Goal: Transaction & Acquisition: Book appointment/travel/reservation

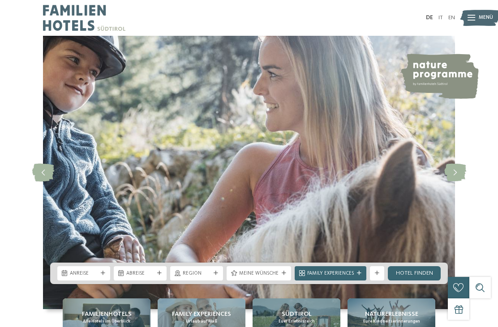
click at [105, 281] on div "Anreise" at bounding box center [83, 273] width 53 height 14
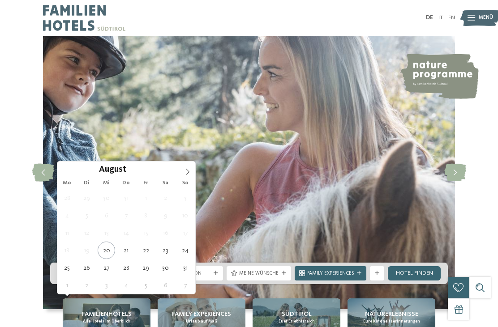
type div "31.08.2025"
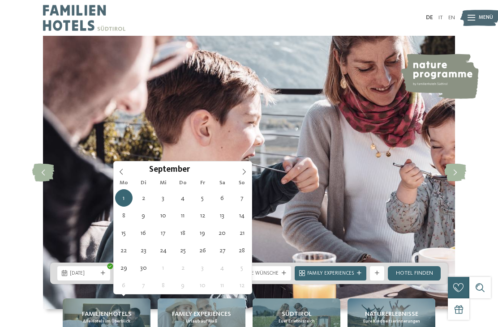
type div "07.09.2025"
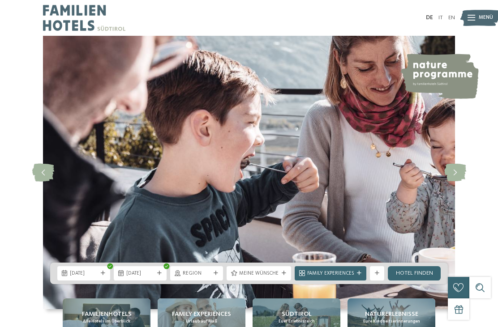
click at [217, 281] on div "Region" at bounding box center [196, 273] width 53 height 14
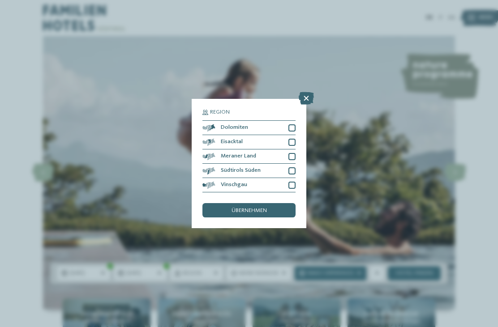
click at [294, 124] on div at bounding box center [291, 127] width 7 height 7
click at [292, 153] on div at bounding box center [291, 156] width 7 height 7
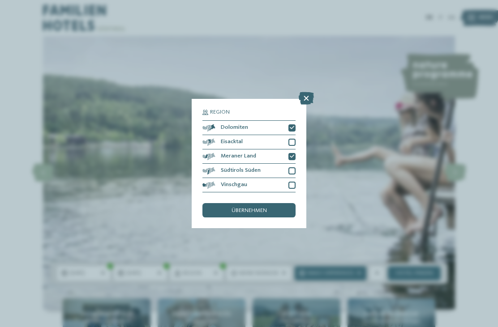
click at [248, 208] on span "übernehmen" at bounding box center [248, 211] width 35 height 6
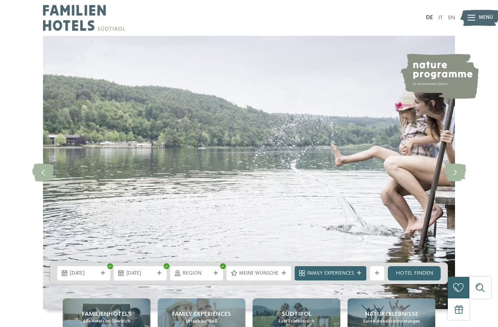
click at [277, 278] on span "Meine Wünsche" at bounding box center [258, 273] width 39 height 7
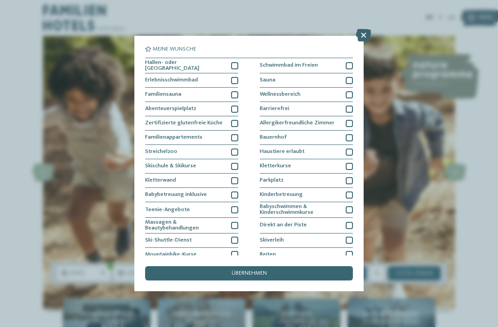
click at [235, 62] on div at bounding box center [234, 65] width 7 height 7
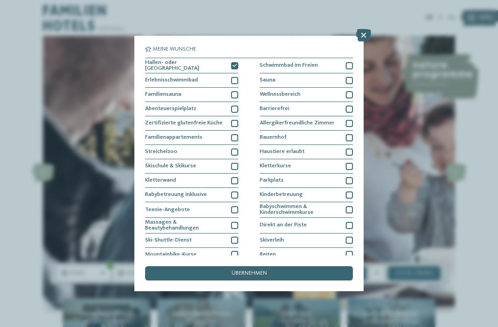
click at [351, 60] on div "Schwimmbad im Freien" at bounding box center [306, 66] width 93 height 16
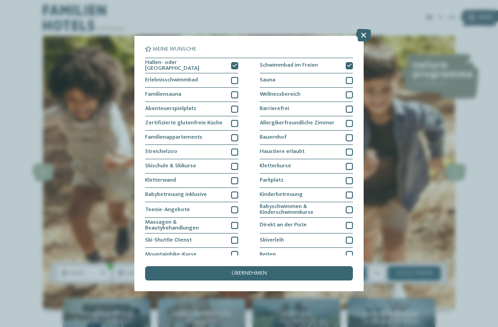
click at [231, 136] on div at bounding box center [234, 137] width 7 height 7
click at [231, 271] on span "übernehmen" at bounding box center [248, 274] width 35 height 6
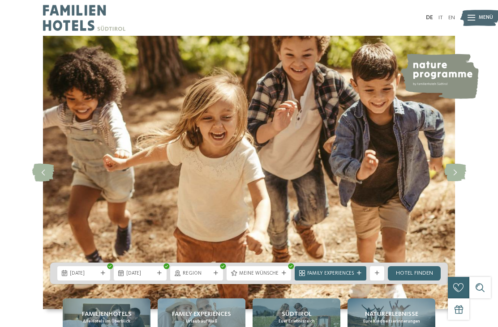
click at [325, 277] on div "Family Experiences" at bounding box center [330, 273] width 50 height 8
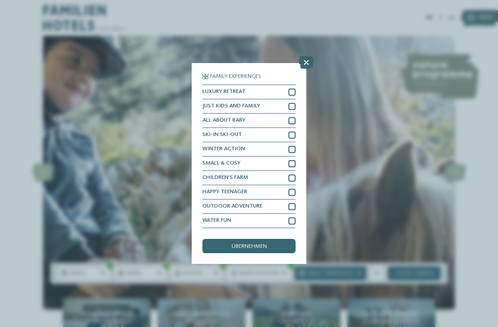
scroll to position [17, 0]
click at [143, 103] on div "Family Experiences LUXURY RETREAT JUST KIDS AND FAMILY" at bounding box center [249, 163] width 498 height 327
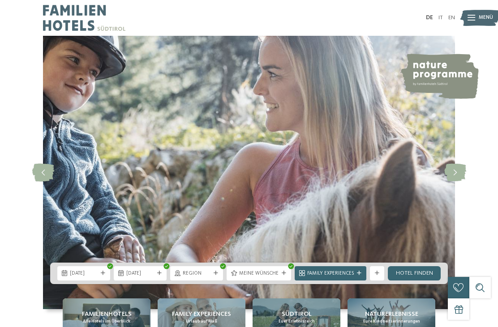
click at [414, 281] on link "Hotel finden" at bounding box center [414, 273] width 53 height 14
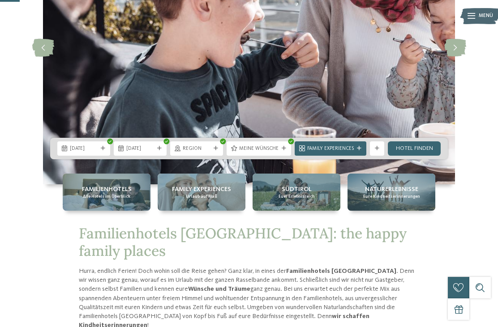
scroll to position [125, 0]
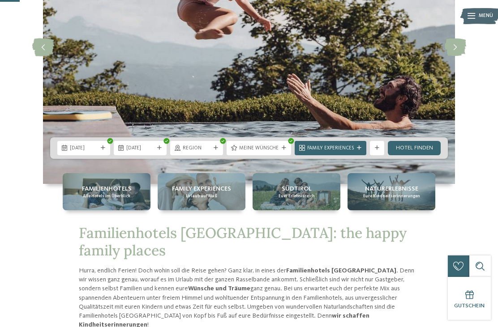
click at [208, 152] on span "Region" at bounding box center [197, 148] width 28 height 7
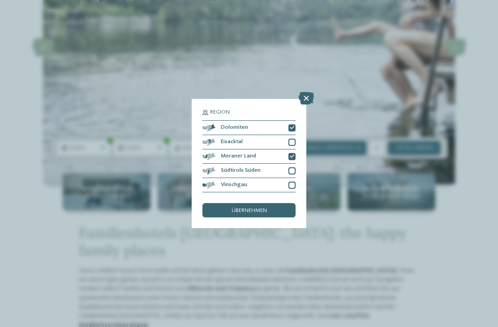
click at [233, 208] on span "übernehmen" at bounding box center [248, 211] width 35 height 6
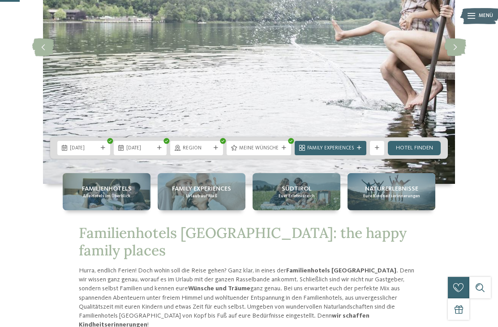
click at [283, 150] on icon at bounding box center [284, 148] width 4 height 4
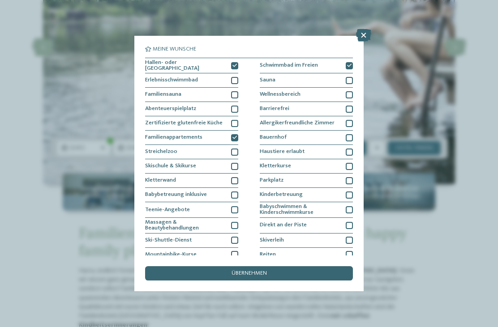
click at [293, 266] on div "übernehmen" at bounding box center [249, 273] width 208 height 14
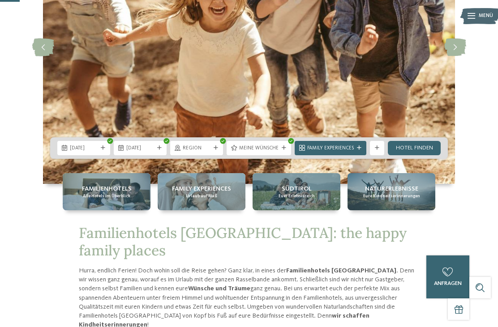
click at [411, 155] on link "Hotel finden" at bounding box center [414, 148] width 53 height 14
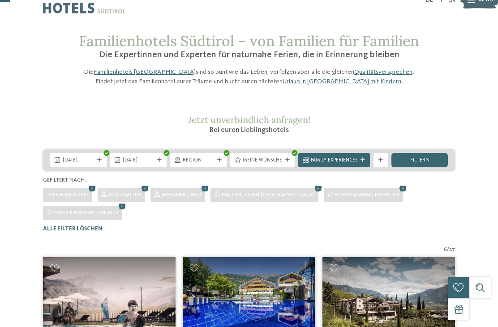
scroll to position [18, 0]
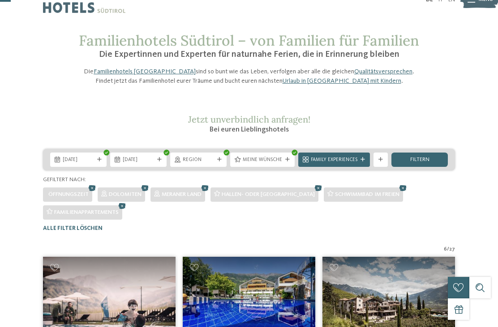
click at [410, 163] on span "filtern" at bounding box center [419, 160] width 19 height 6
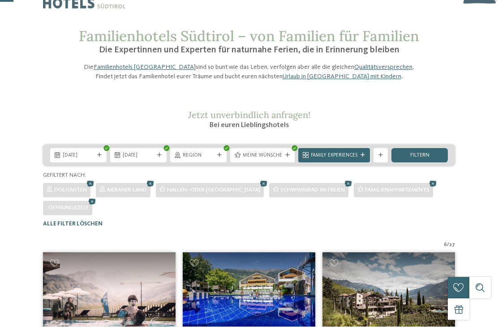
scroll to position [22, 0]
click at [93, 207] on icon at bounding box center [92, 201] width 11 height 9
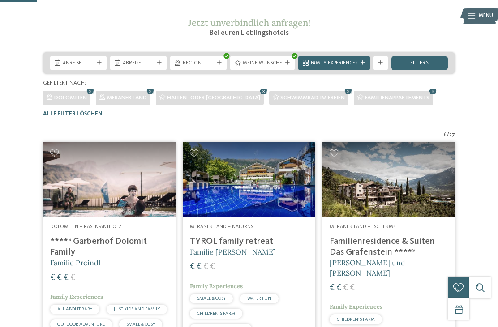
scroll to position [0, 0]
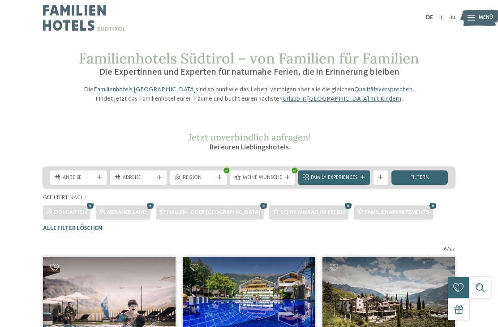
click at [423, 181] on span "filtern" at bounding box center [419, 178] width 19 height 6
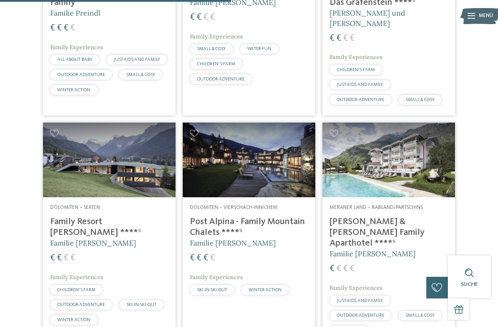
scroll to position [364, 0]
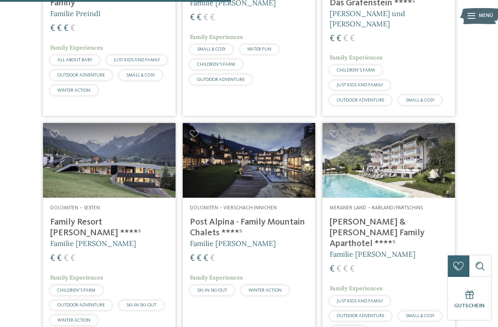
click at [347, 244] on h4 "[PERSON_NAME] & [PERSON_NAME] Family Aparthotel ****ˢ" at bounding box center [388, 233] width 118 height 32
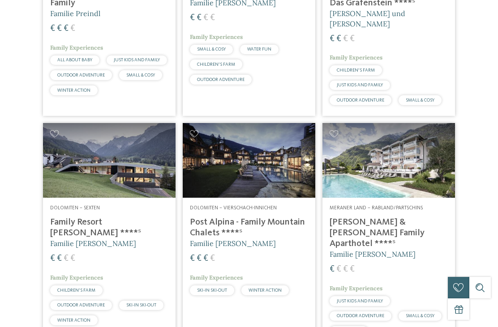
scroll to position [0, 0]
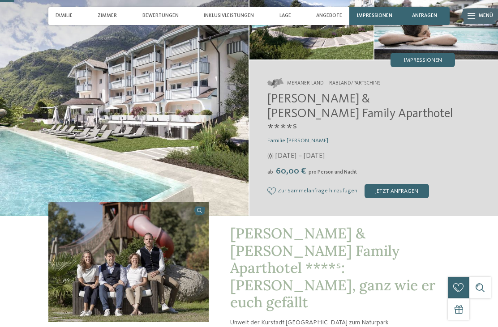
scroll to position [70, 0]
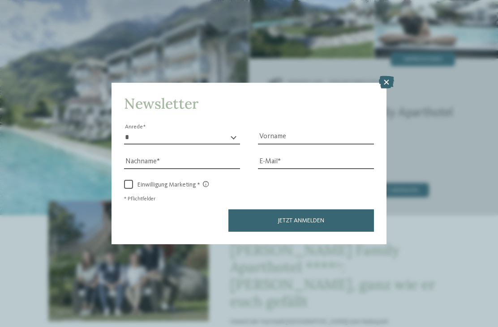
click at [386, 76] on icon at bounding box center [386, 82] width 15 height 13
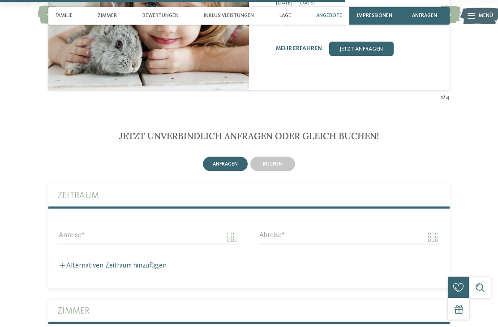
scroll to position [1699, 0]
click at [276, 161] on span "buchen" at bounding box center [273, 163] width 20 height 5
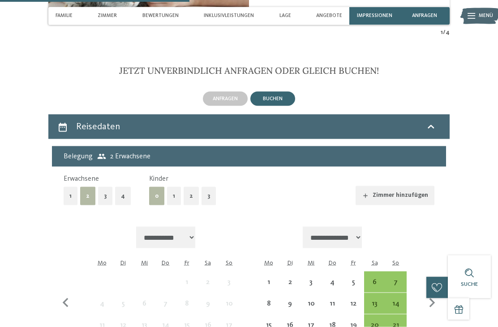
scroll to position [1771, 0]
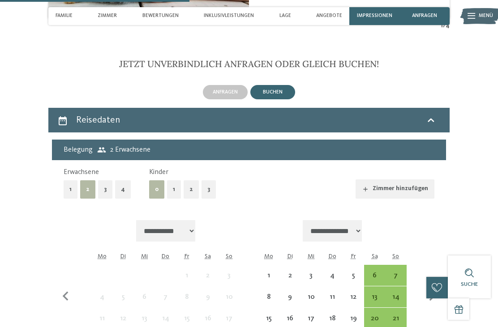
click at [188, 180] on button "2" at bounding box center [191, 189] width 15 height 18
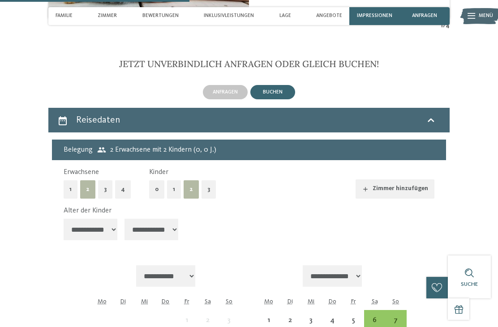
click at [107, 219] on select "**********" at bounding box center [91, 229] width 54 height 21
select select "**"
click at [138, 219] on select "**********" at bounding box center [151, 229] width 54 height 21
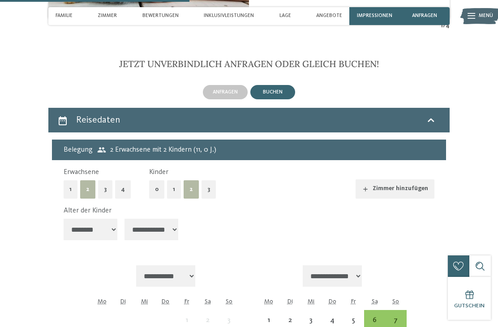
select select "*"
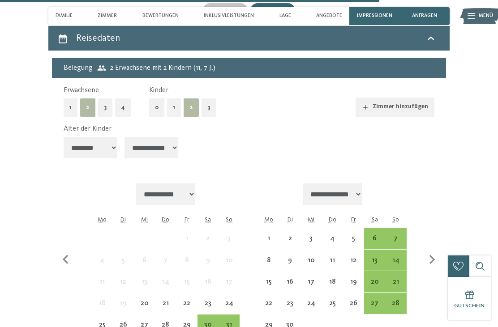
scroll to position [1858, 0]
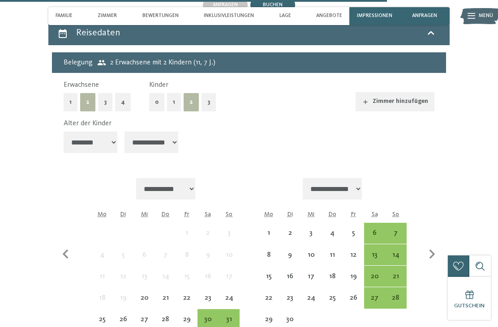
click at [233, 316] on div "31" at bounding box center [228, 325] width 19 height 19
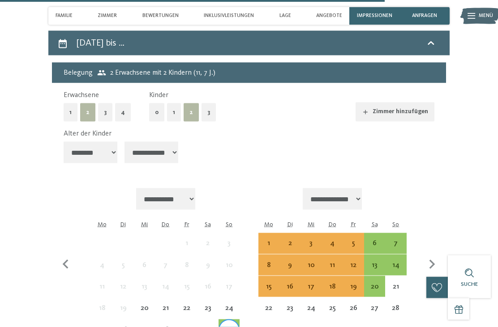
scroll to position [1847, 0]
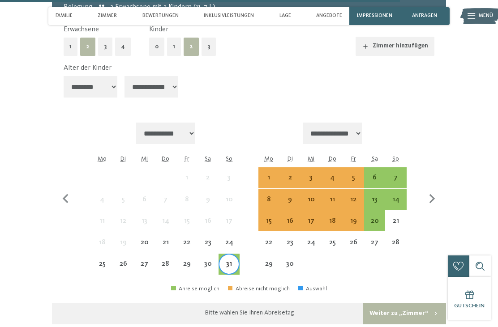
scroll to position [1928, 0]
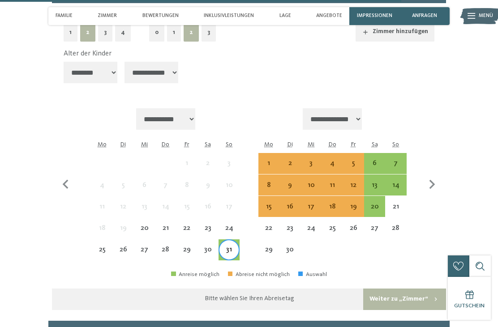
click at [216, 294] on div "Bitte wählen Sie Ihren Abreisetag" at bounding box center [249, 298] width 89 height 9
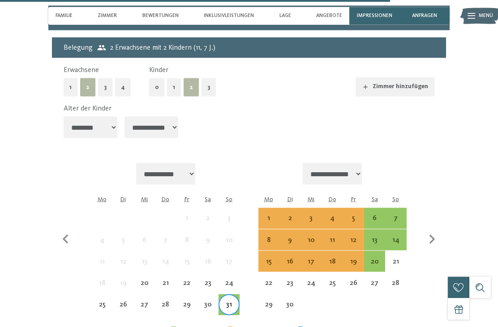
scroll to position [1873, 0]
click at [397, 215] on div "7" at bounding box center [395, 224] width 19 height 19
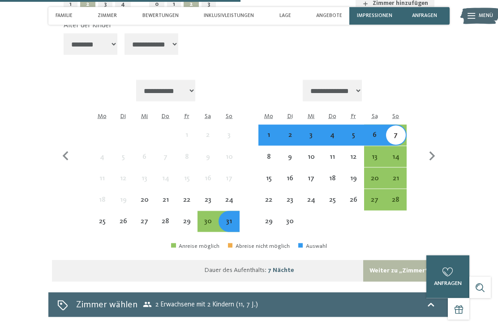
scroll to position [1956, 0]
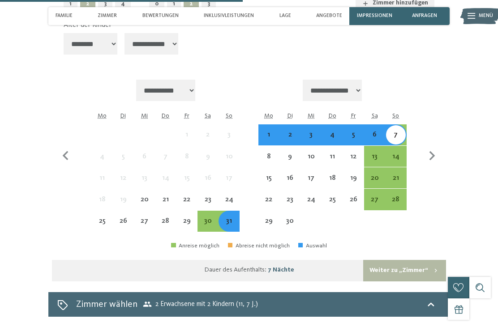
click at [380, 260] on button "Weiter zu „Zimmer“" at bounding box center [404, 270] width 83 height 21
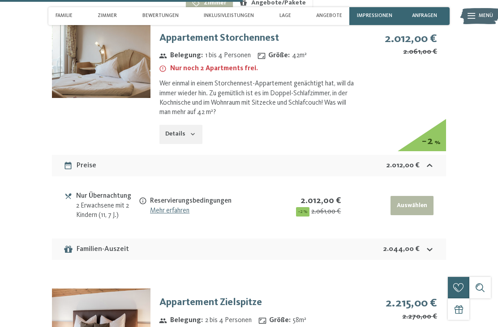
scroll to position [1814, 0]
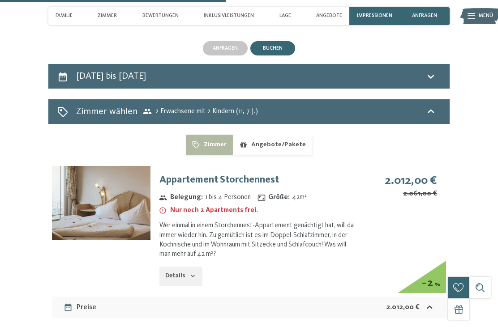
click at [192, 273] on icon "button" at bounding box center [192, 276] width 7 height 7
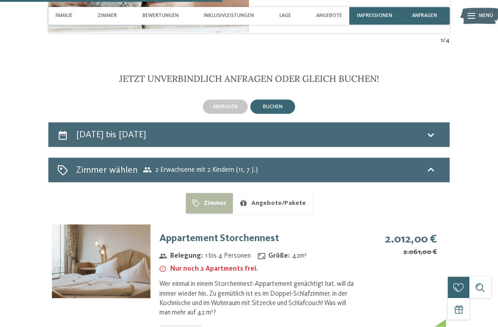
scroll to position [1756, 0]
click at [71, 224] on img at bounding box center [101, 261] width 98 height 74
click at [496, 10] on img at bounding box center [479, 16] width 39 height 20
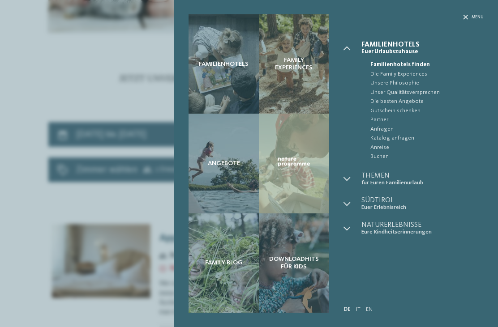
click at [71, 265] on div "Familienhotels Family Experiences Angebote" at bounding box center [249, 163] width 498 height 327
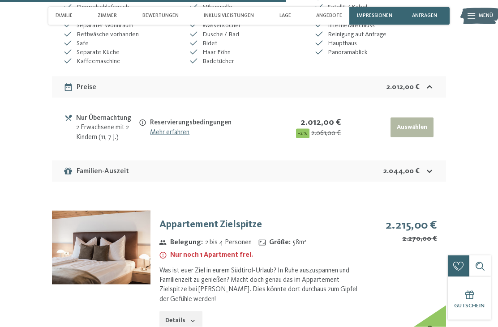
scroll to position [2240, 0]
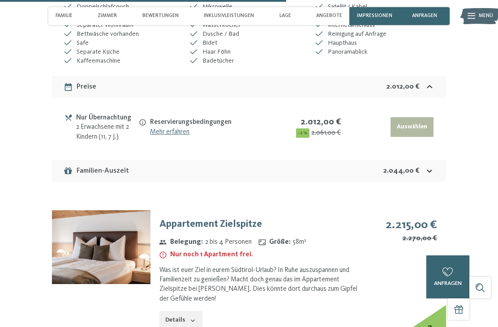
click at [75, 210] on img at bounding box center [101, 247] width 98 height 74
click at [176, 311] on button "Details" at bounding box center [180, 321] width 43 height 20
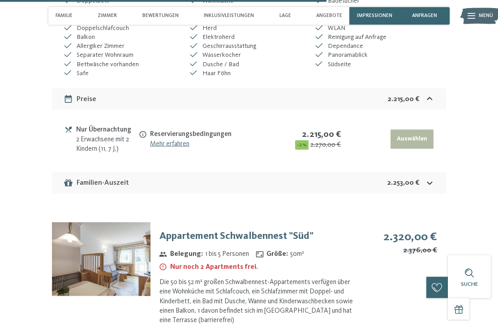
scroll to position [2699, 0]
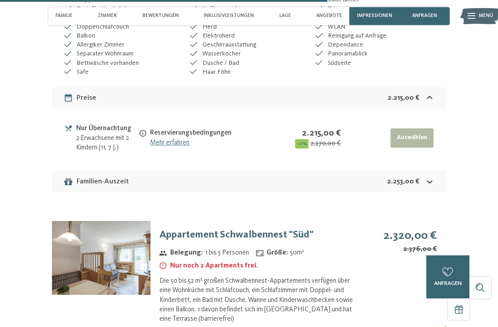
click at [98, 221] on img at bounding box center [101, 258] width 98 height 74
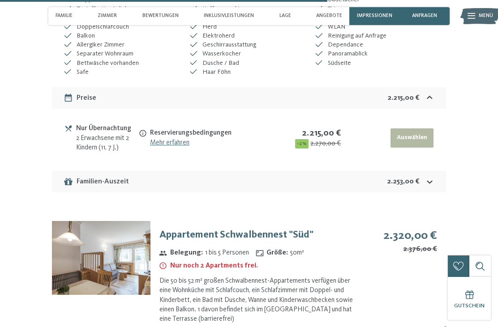
click at [487, 7] on img at bounding box center [479, 16] width 39 height 20
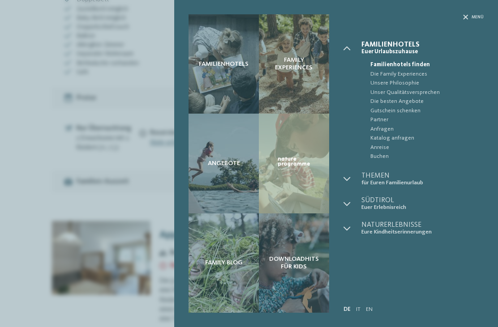
click at [55, 262] on div "Familienhotels Family Experiences Angebote" at bounding box center [249, 163] width 498 height 327
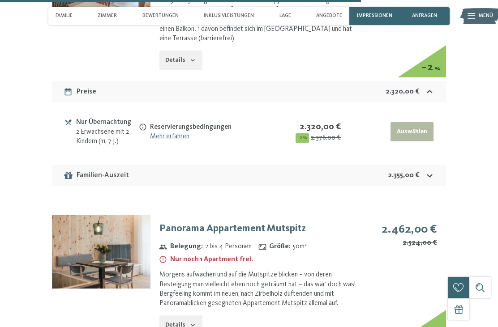
scroll to position [2975, 0]
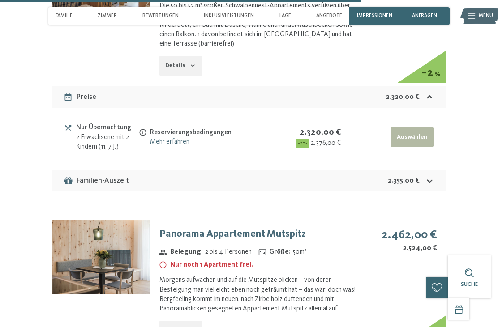
click at [115, 220] on img at bounding box center [101, 257] width 98 height 74
click at [488, 6] on img at bounding box center [479, 16] width 39 height 20
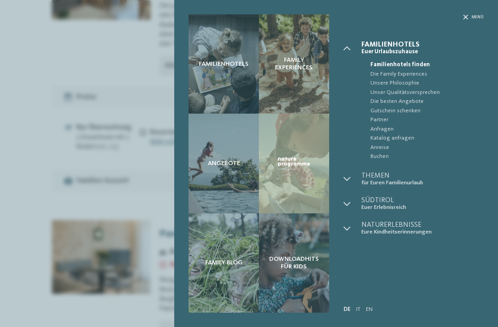
click at [74, 261] on div "Familienhotels Family Experiences Angebote" at bounding box center [249, 163] width 498 height 327
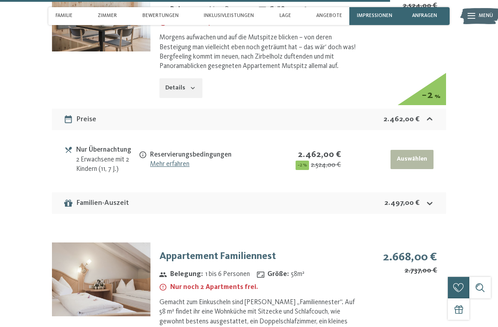
scroll to position [3217, 0]
click at [85, 243] on img at bounding box center [101, 280] width 98 height 74
click at [491, 13] on span "Menü" at bounding box center [486, 16] width 14 height 7
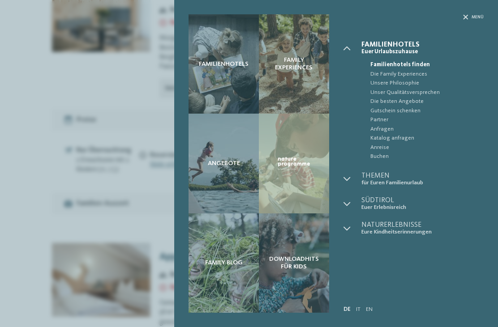
click at [51, 291] on div "Familienhotels Family Experiences Angebote" at bounding box center [249, 163] width 498 height 327
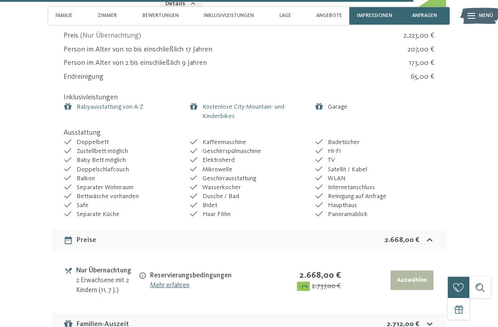
scroll to position [3576, 0]
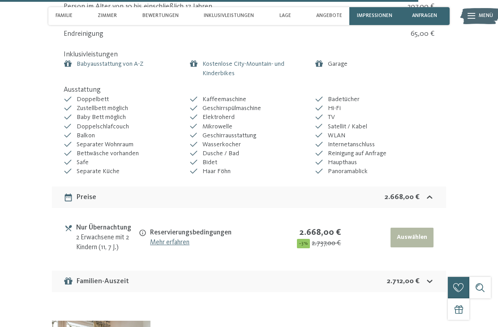
scroll to position [3619, 0]
click at [92, 276] on div "Familien-Auszeit" at bounding box center [96, 281] width 65 height 11
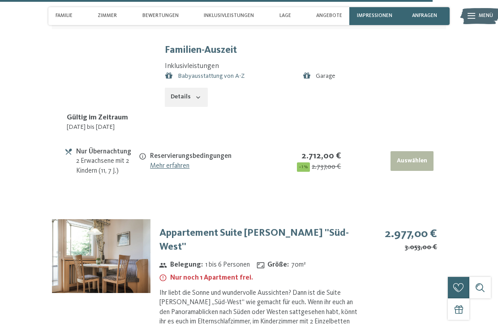
scroll to position [3882, 0]
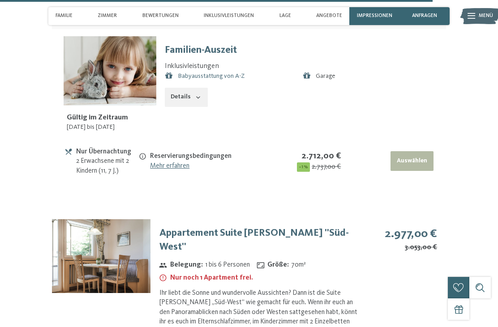
click at [98, 219] on img at bounding box center [101, 256] width 98 height 74
click at [487, 15] on span "Menü" at bounding box center [486, 16] width 14 height 7
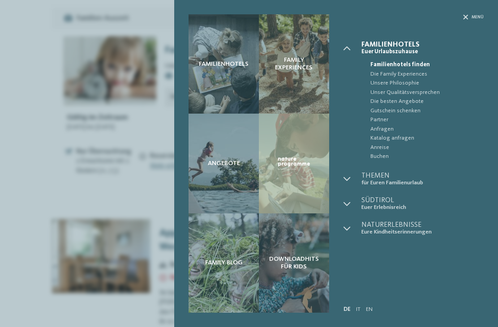
click at [49, 248] on div "Familienhotels Family Experiences Angebote" at bounding box center [249, 163] width 498 height 327
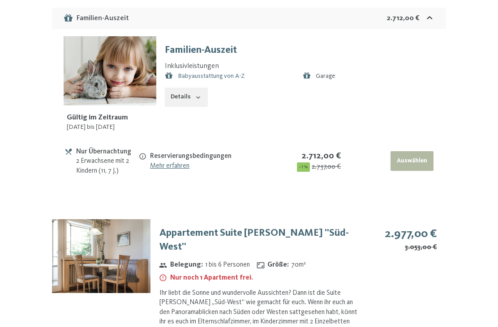
click at [48, 0] on div "Familienhotels Family Experiences Angebote" at bounding box center [249, 0] width 498 height 0
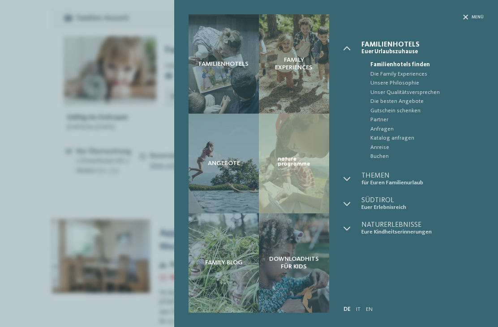
click at [60, 272] on div "Familienhotels Family Experiences Angebote" at bounding box center [249, 163] width 498 height 327
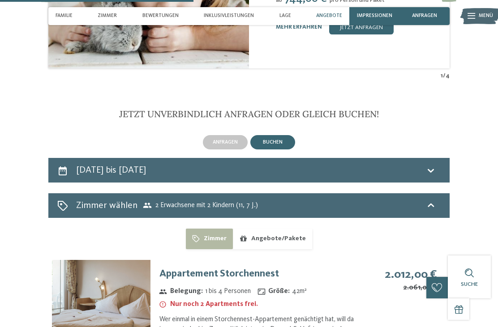
scroll to position [1721, 0]
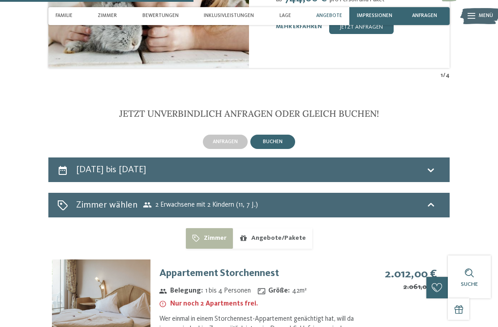
click at [268, 228] on button "Angebote/Pakete" at bounding box center [272, 238] width 79 height 21
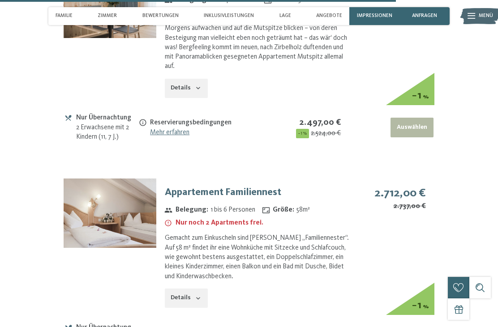
scroll to position [2806, 0]
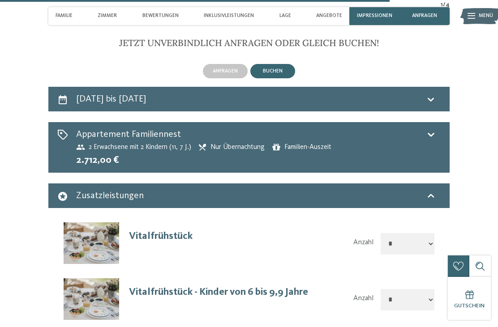
scroll to position [1781, 0]
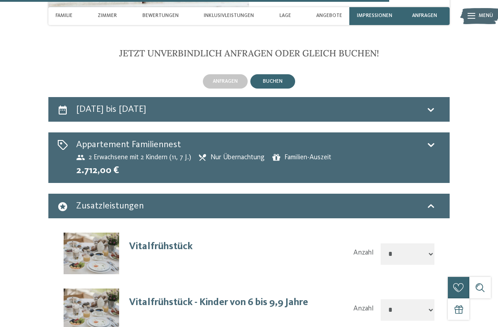
click at [427, 244] on select "**********" at bounding box center [408, 254] width 54 height 21
select select "*"
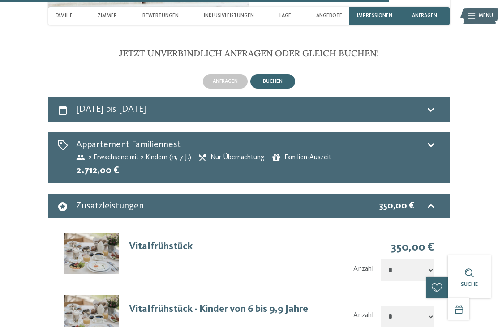
click at [420, 306] on select "**********" at bounding box center [408, 316] width 54 height 21
select select "*"
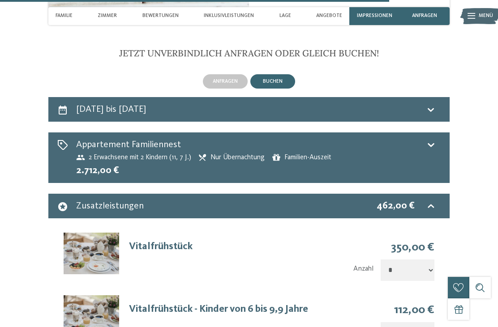
click at [421, 260] on select "**********" at bounding box center [408, 270] width 54 height 21
select select "*"
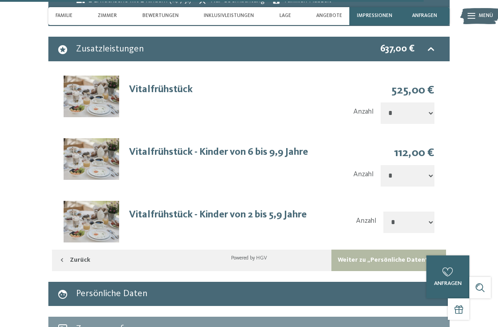
scroll to position [1938, 0]
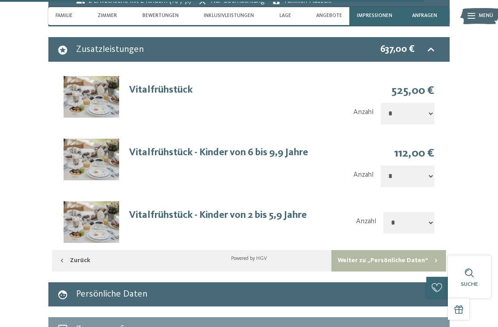
click at [95, 323] on div "Zusammen­fassung" at bounding box center [115, 329] width 78 height 13
click at [94, 325] on h2 "Zusammen­fassung" at bounding box center [113, 329] width 75 height 9
click at [426, 325] on icon at bounding box center [430, 330] width 11 height 11
click at [379, 250] on button "Weiter zu „Persönliche Daten“" at bounding box center [388, 260] width 115 height 21
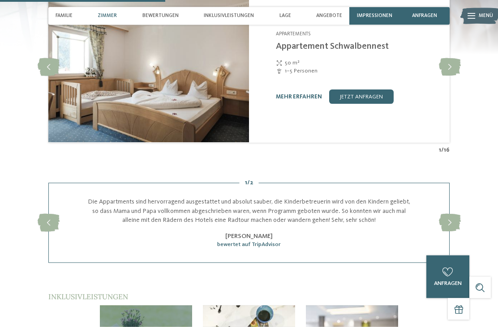
scroll to position [876, 0]
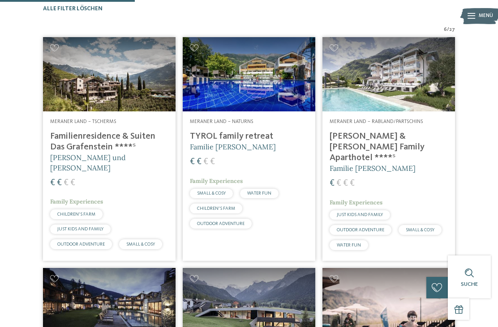
click at [219, 86] on img at bounding box center [249, 74] width 133 height 74
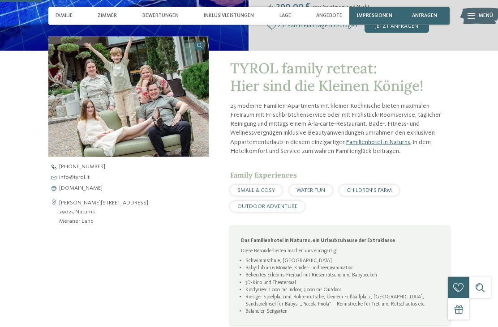
scroll to position [205, 0]
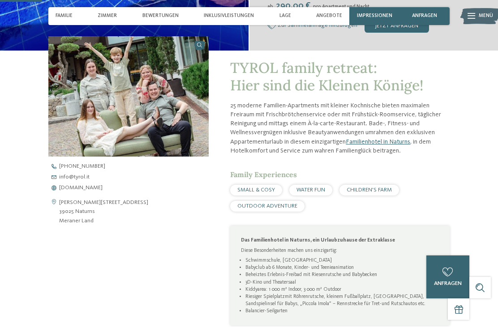
click at [71, 191] on span "www.tyrol.it" at bounding box center [80, 188] width 43 height 6
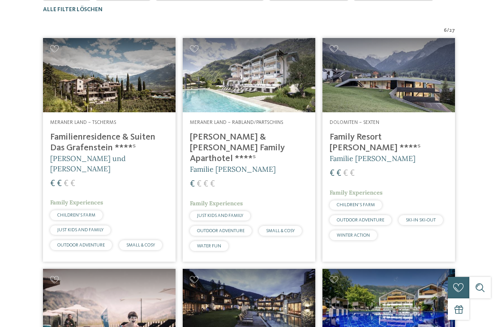
scroll to position [220, 0]
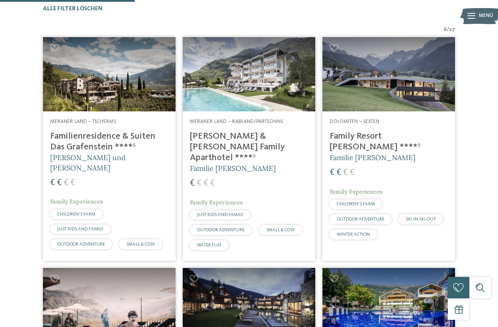
click at [105, 97] on img at bounding box center [109, 74] width 133 height 74
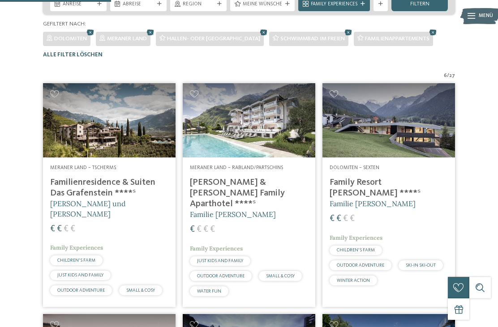
scroll to position [175, 0]
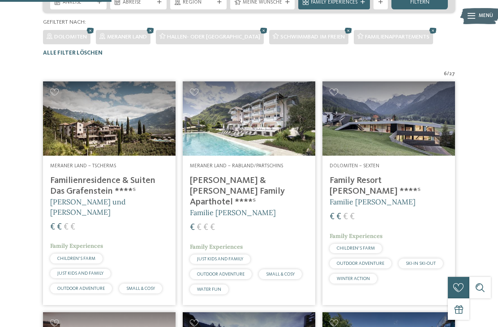
click at [373, 120] on img at bounding box center [388, 118] width 133 height 74
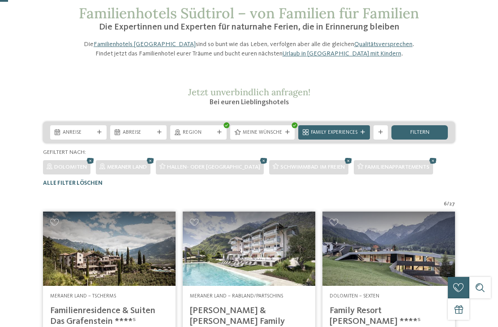
scroll to position [0, 0]
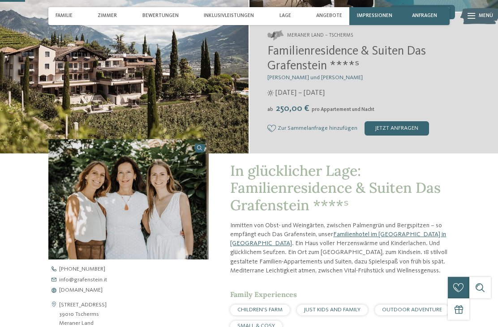
scroll to position [116, 0]
click at [90, 288] on span "[DOMAIN_NAME]" at bounding box center [80, 291] width 43 height 6
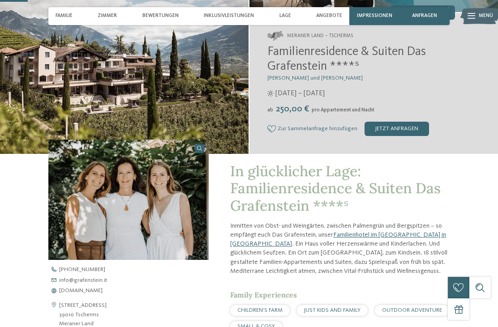
scroll to position [131, 0]
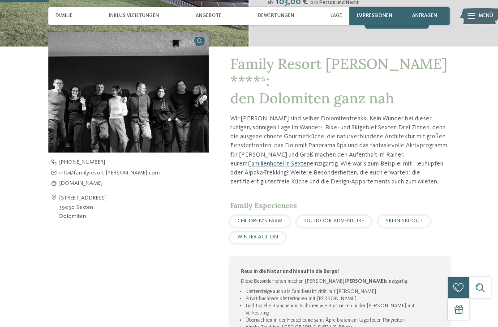
scroll to position [221, 0]
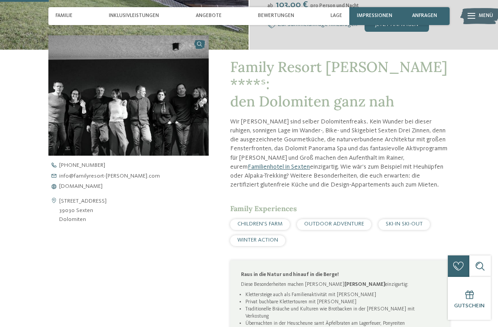
click at [93, 184] on span "[DOMAIN_NAME]" at bounding box center [80, 187] width 43 height 6
